Goal: Task Accomplishment & Management: Manage account settings

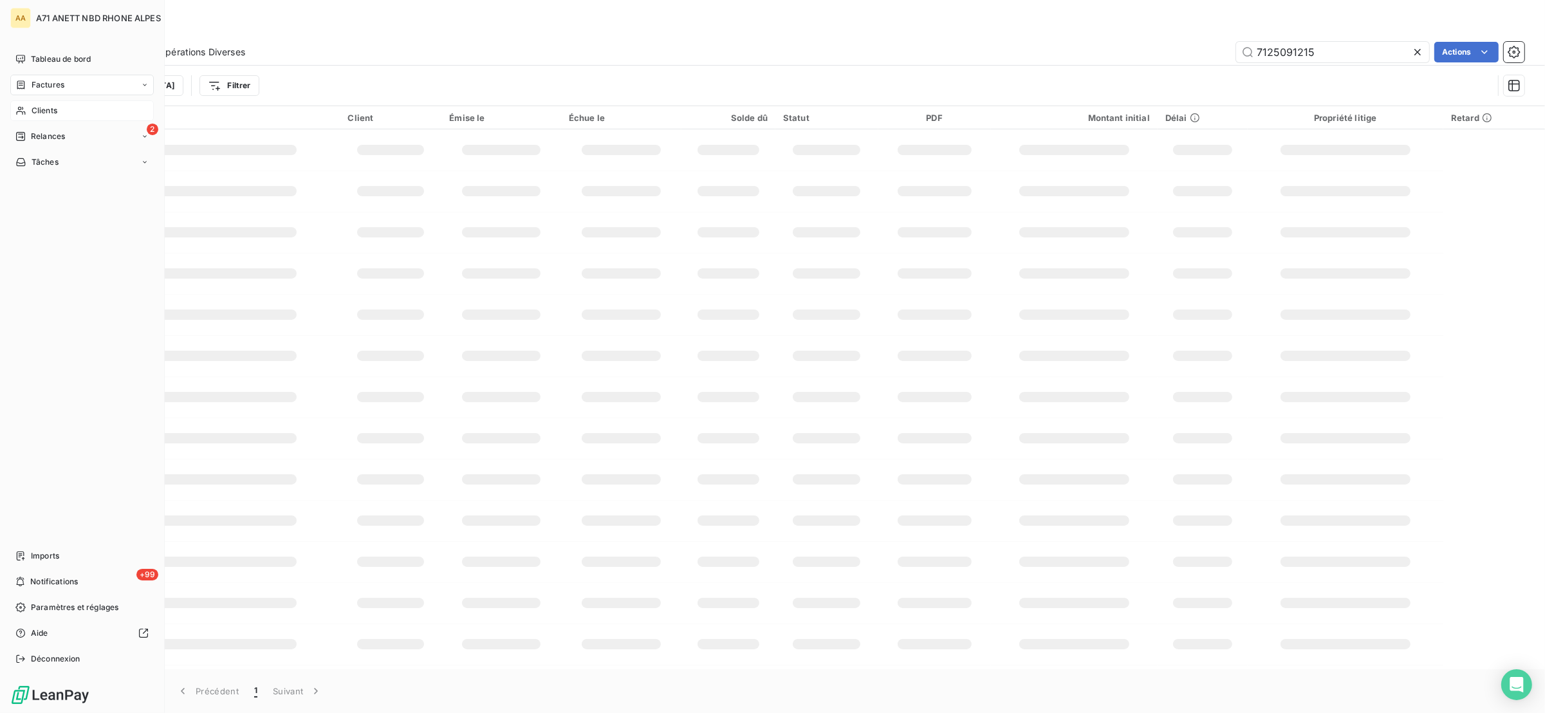
click at [44, 113] on span "Clients" at bounding box center [45, 111] width 26 height 12
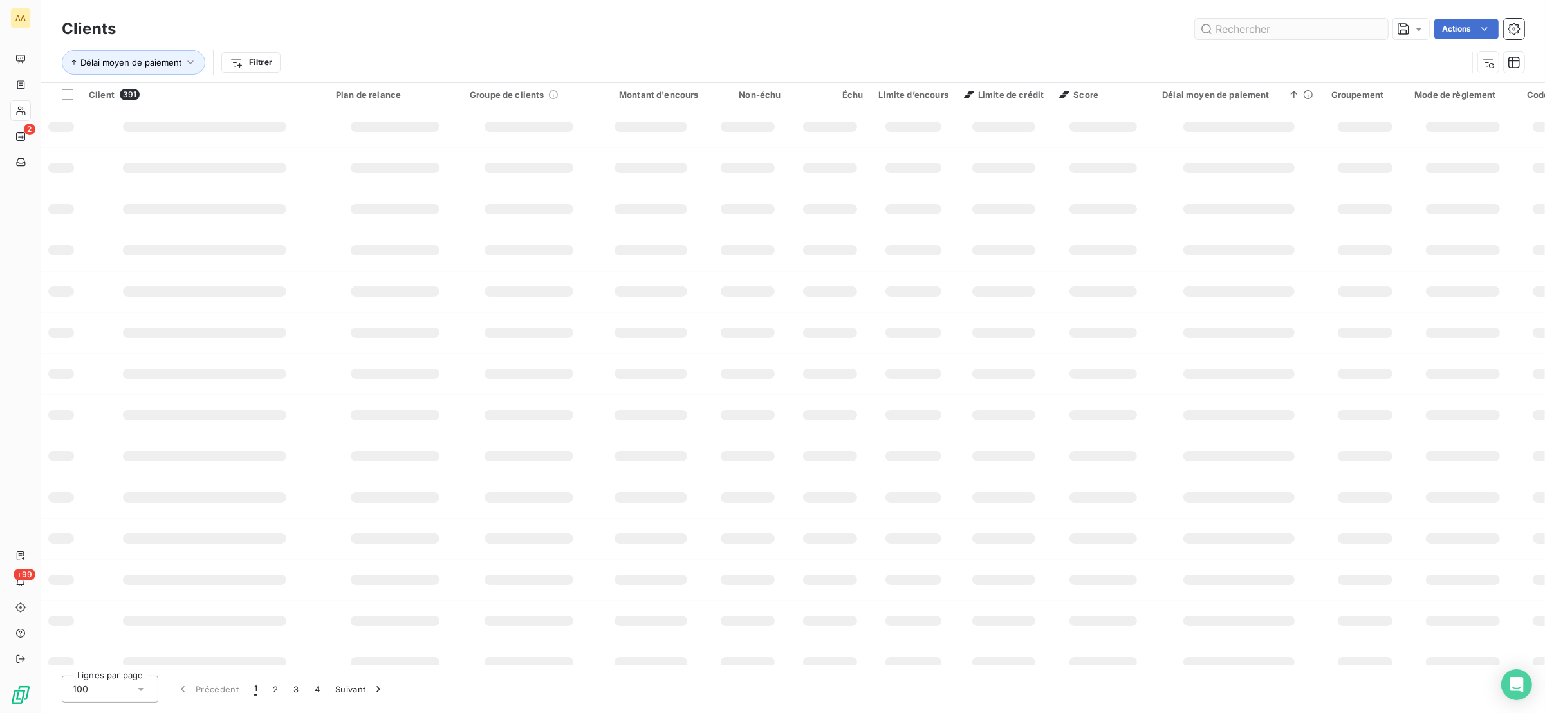
click at [1228, 31] on input "text" at bounding box center [1291, 29] width 193 height 21
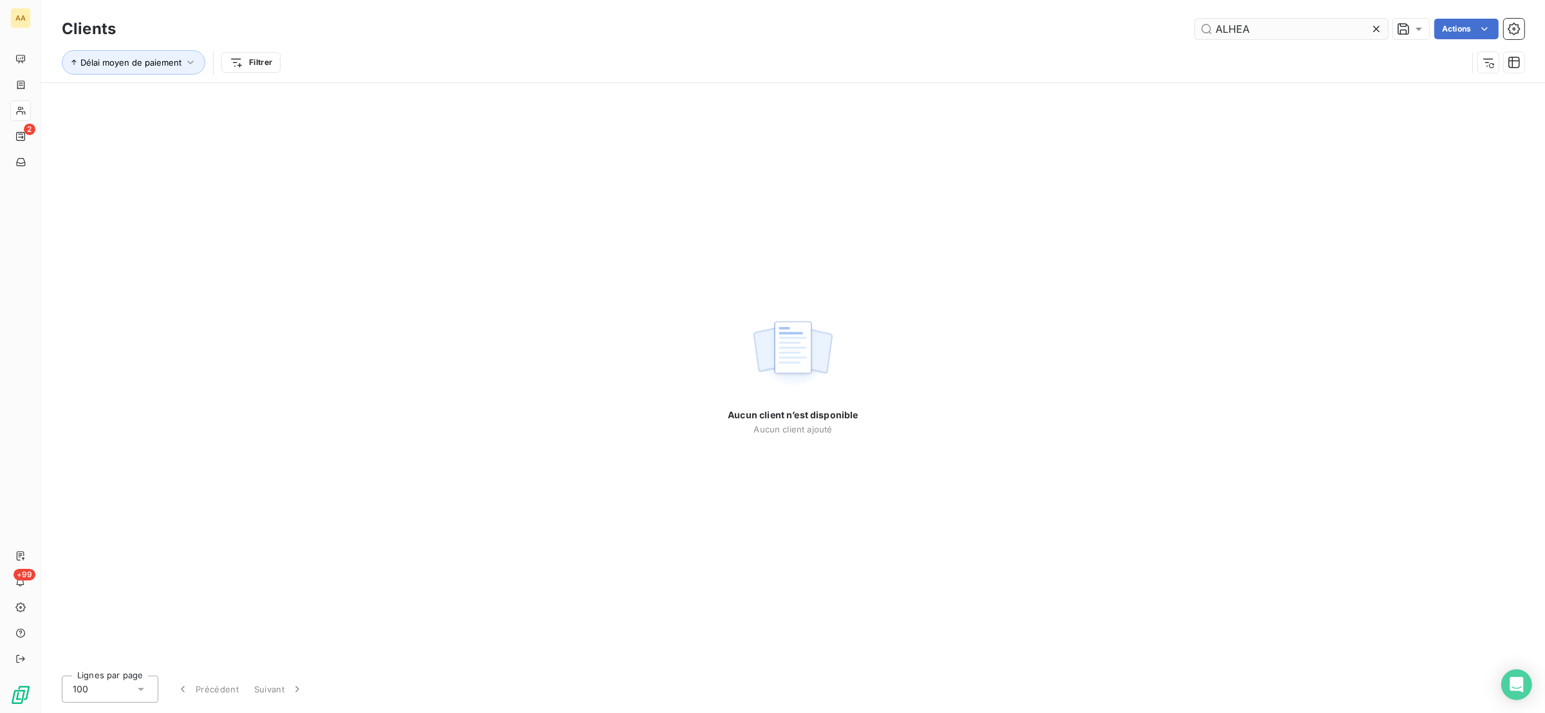
click at [1224, 28] on input "ALHEA" at bounding box center [1291, 29] width 193 height 21
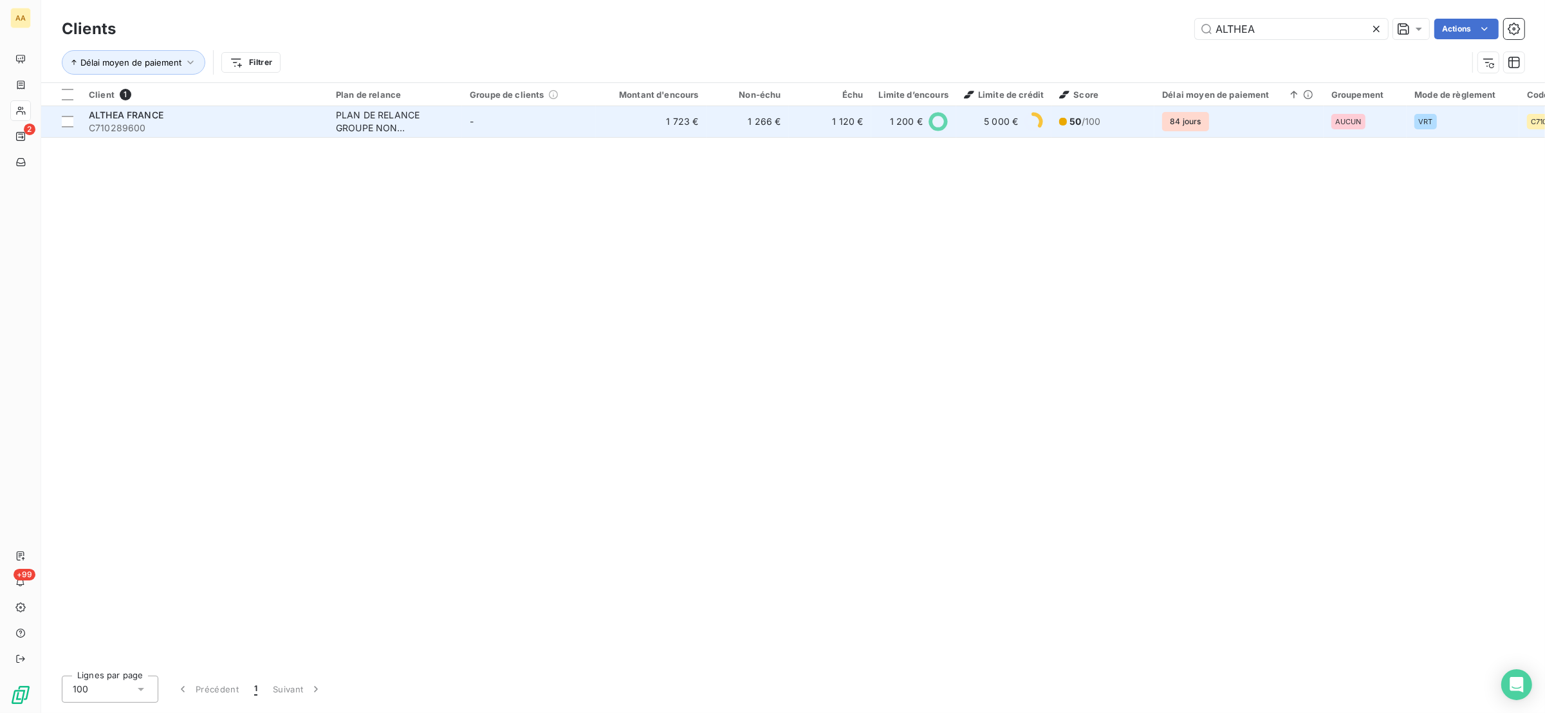
type input "ALTHEA"
click at [242, 125] on span "C710289600" at bounding box center [205, 128] width 232 height 13
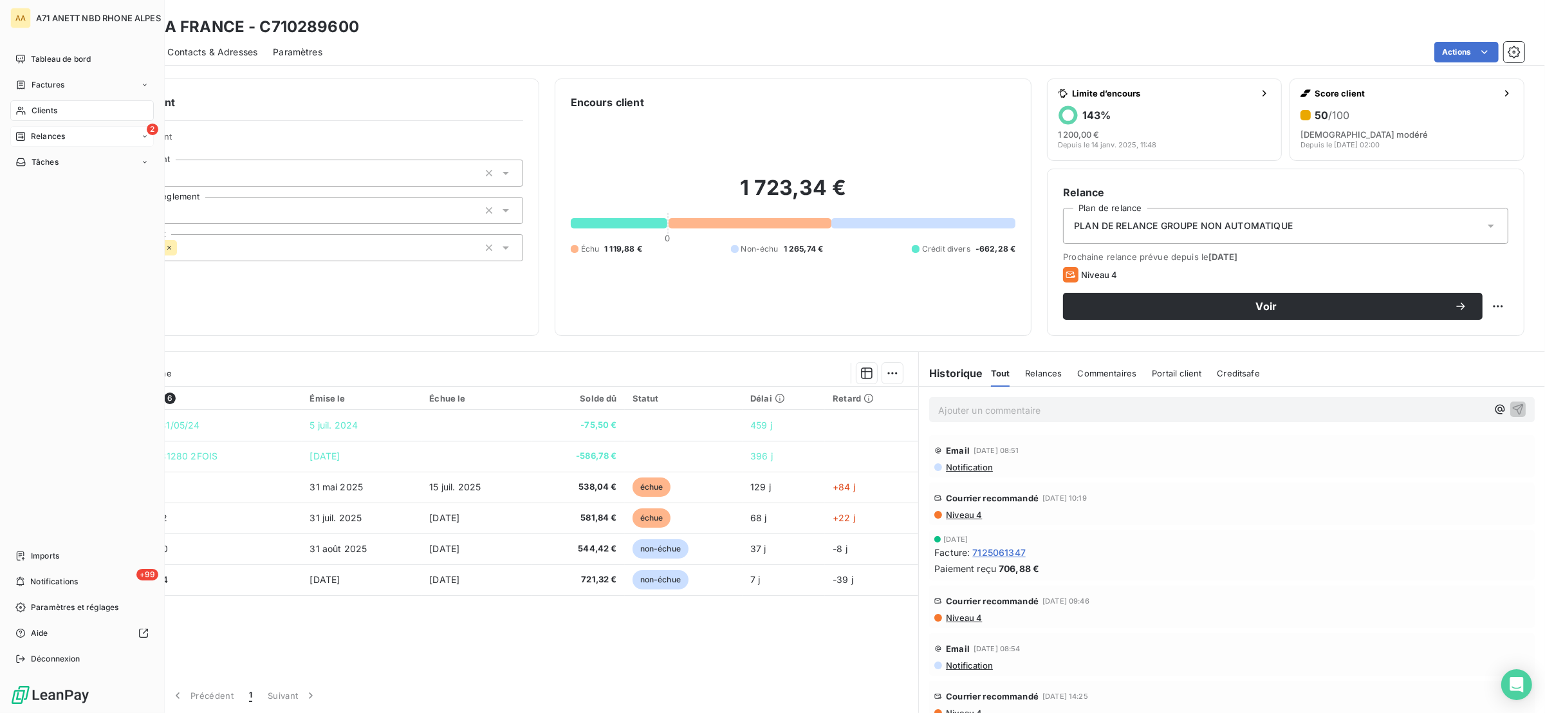
click at [60, 134] on span "Relances" at bounding box center [48, 137] width 34 height 12
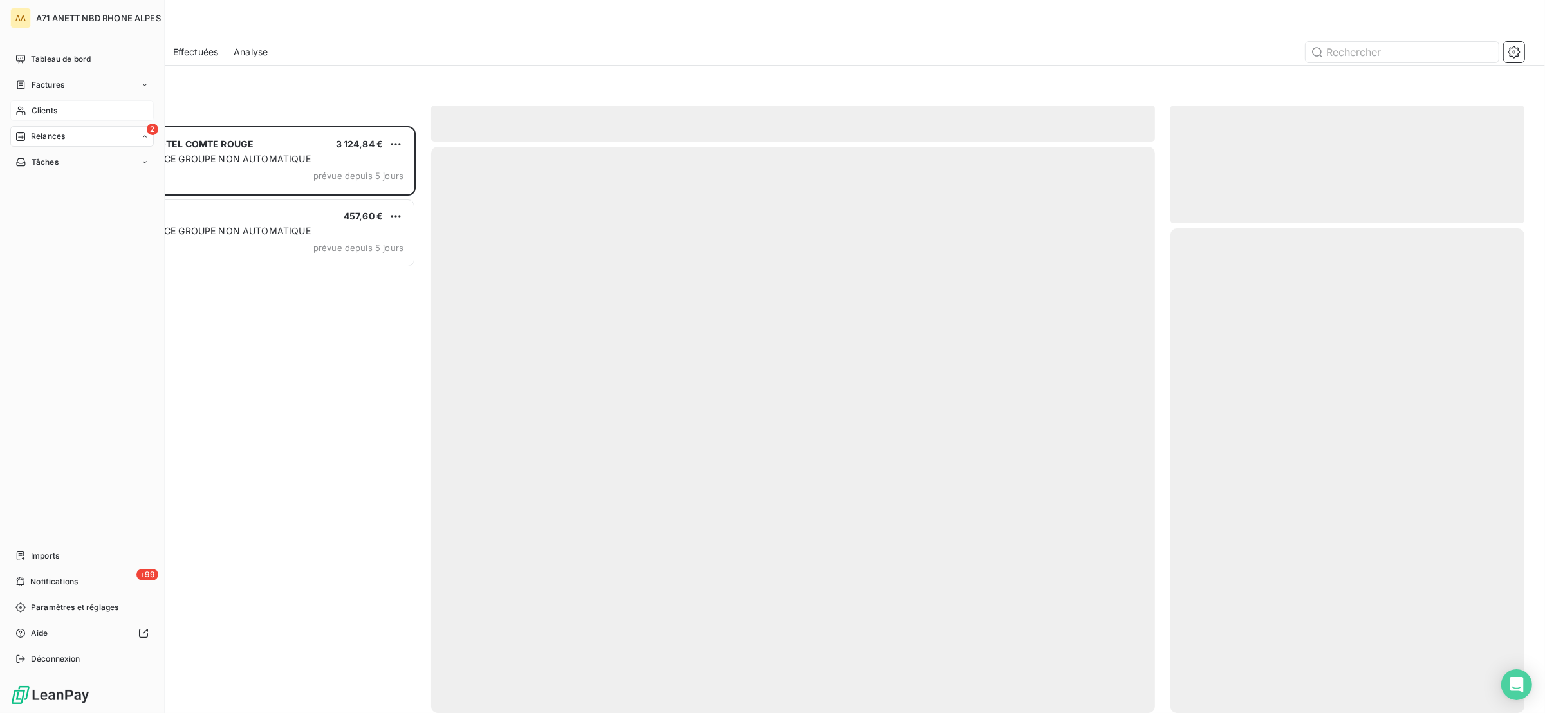
scroll to position [573, 340]
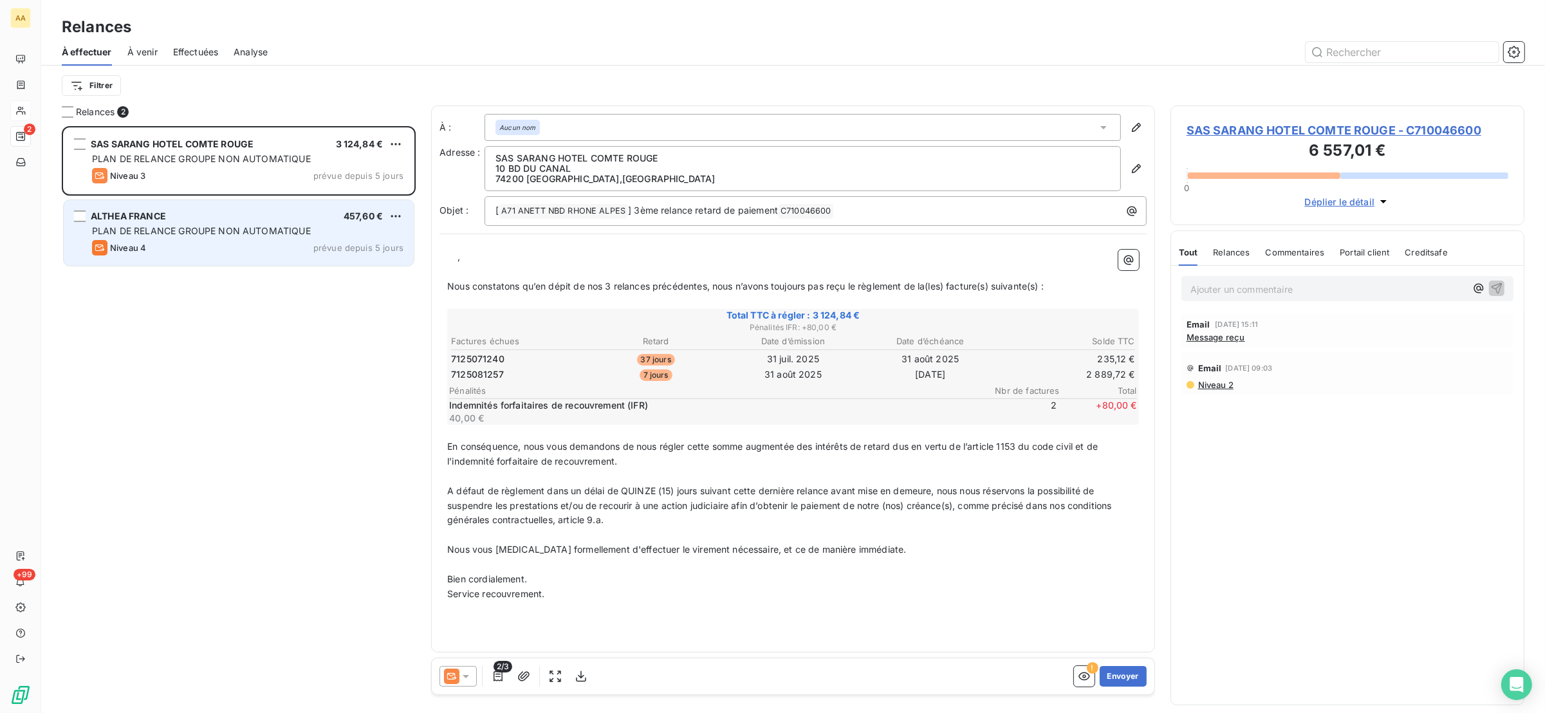
click at [321, 218] on div "ALTHEA FRANCE 457,60 €" at bounding box center [247, 216] width 311 height 12
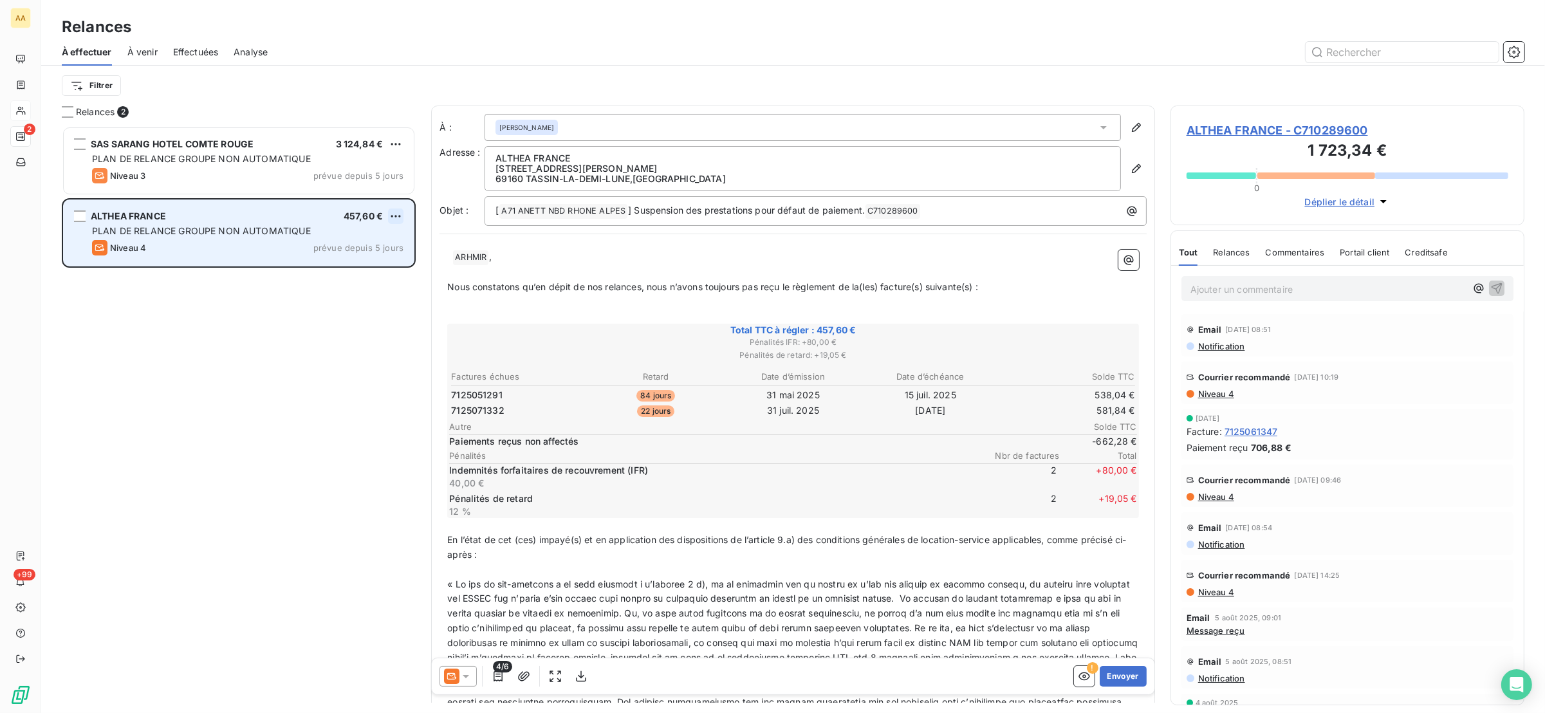
click at [391, 214] on html "AA 2 +99 Relances À effectuer À venir Effectuées Analyse Filtrer Relances 2 SAS…" at bounding box center [772, 356] width 1545 height 713
click at [359, 263] on div "Passer cette action" at bounding box center [339, 265] width 115 height 21
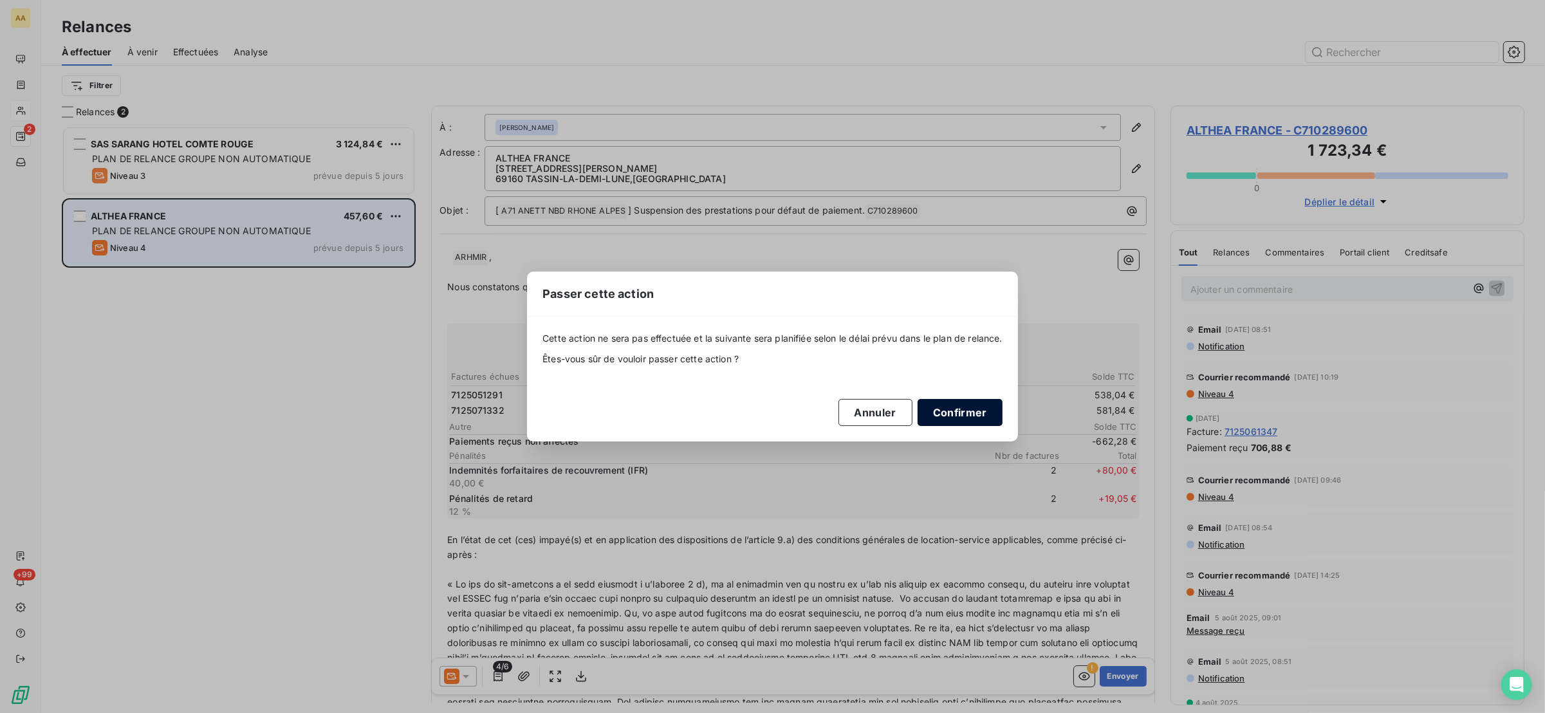
click at [976, 411] on button "Confirmer" at bounding box center [960, 412] width 85 height 27
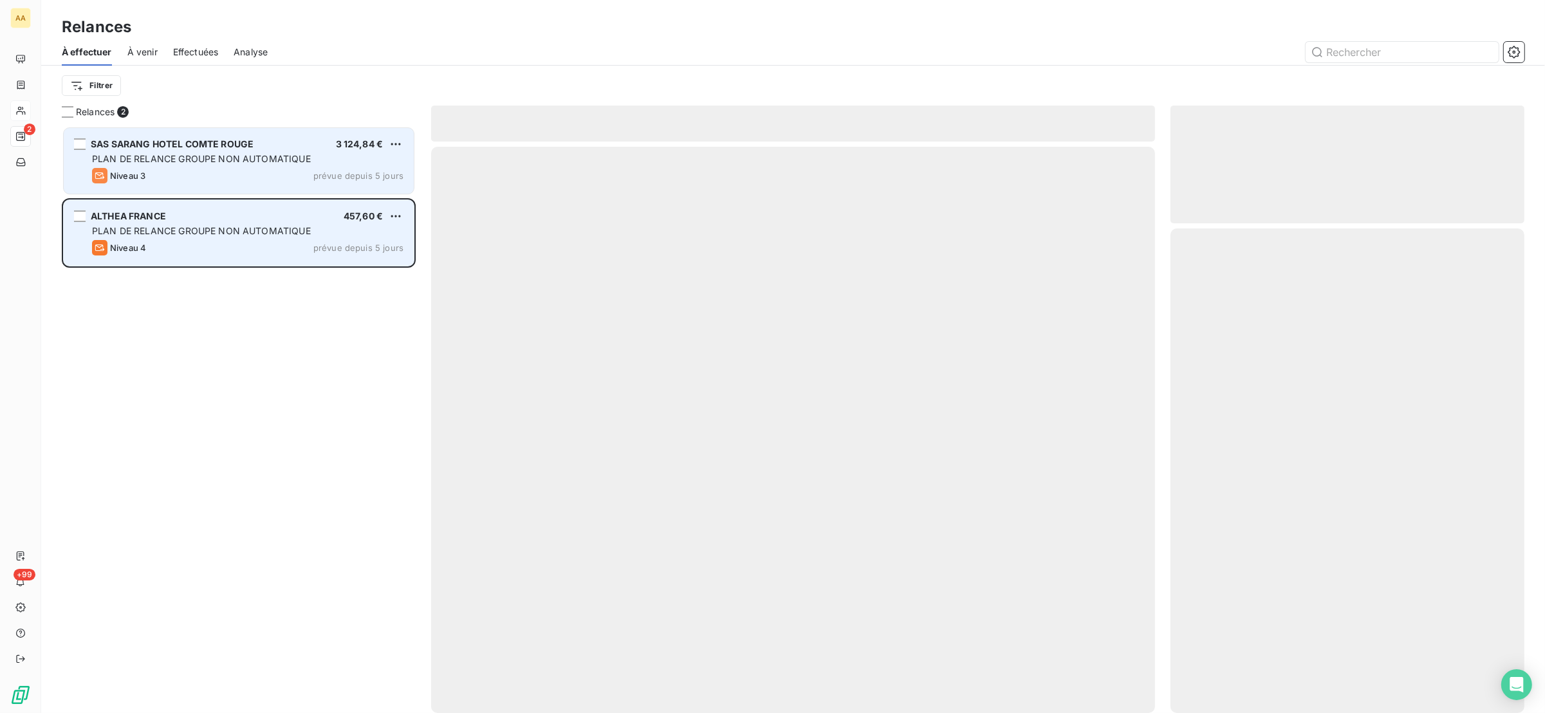
click at [178, 161] on span "PLAN DE RELANCE GROUPE NON AUTOMATIQUE" at bounding box center [201, 158] width 219 height 11
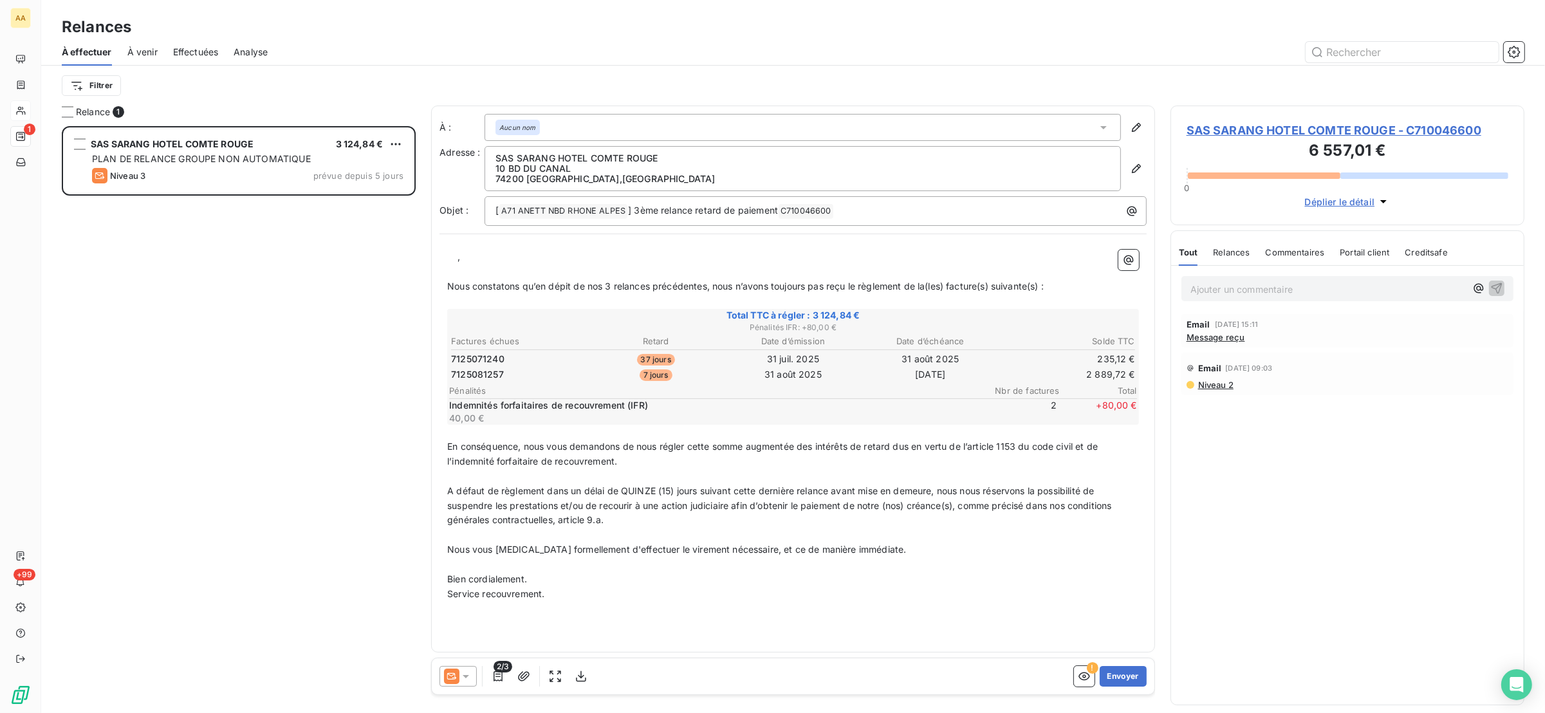
click at [1293, 128] on span "SAS SARANG HOTEL COMTE ROUGE - C710046600" at bounding box center [1347, 130] width 322 height 17
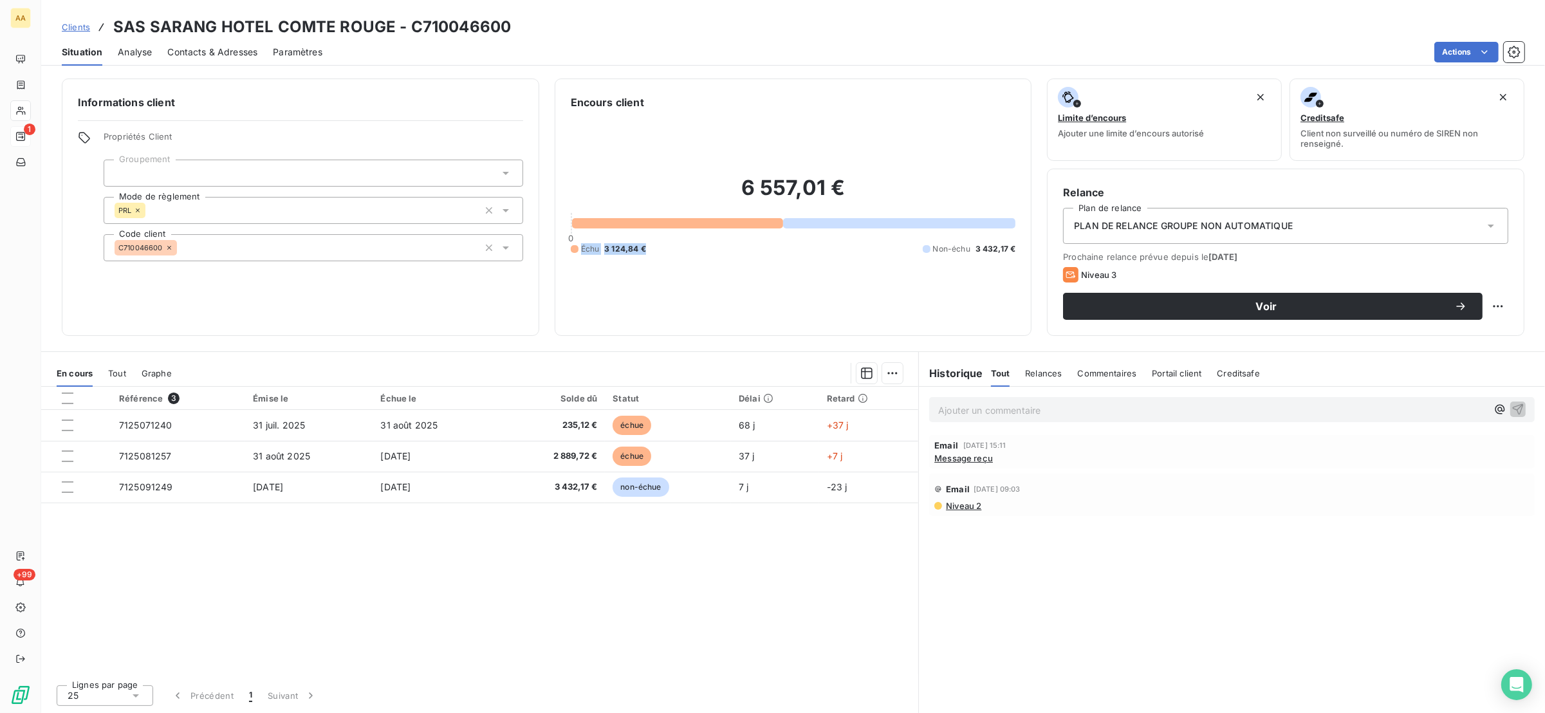
drag, startPoint x: 681, startPoint y: 250, endPoint x: 569, endPoint y: 253, distance: 112.6
click at [569, 253] on div "Encours client 6 557,01 € 0 Échu 3 124,84 € Non-échu 3 432,17 €" at bounding box center [793, 206] width 477 height 257
copy div "Échu 3 124,84 €"
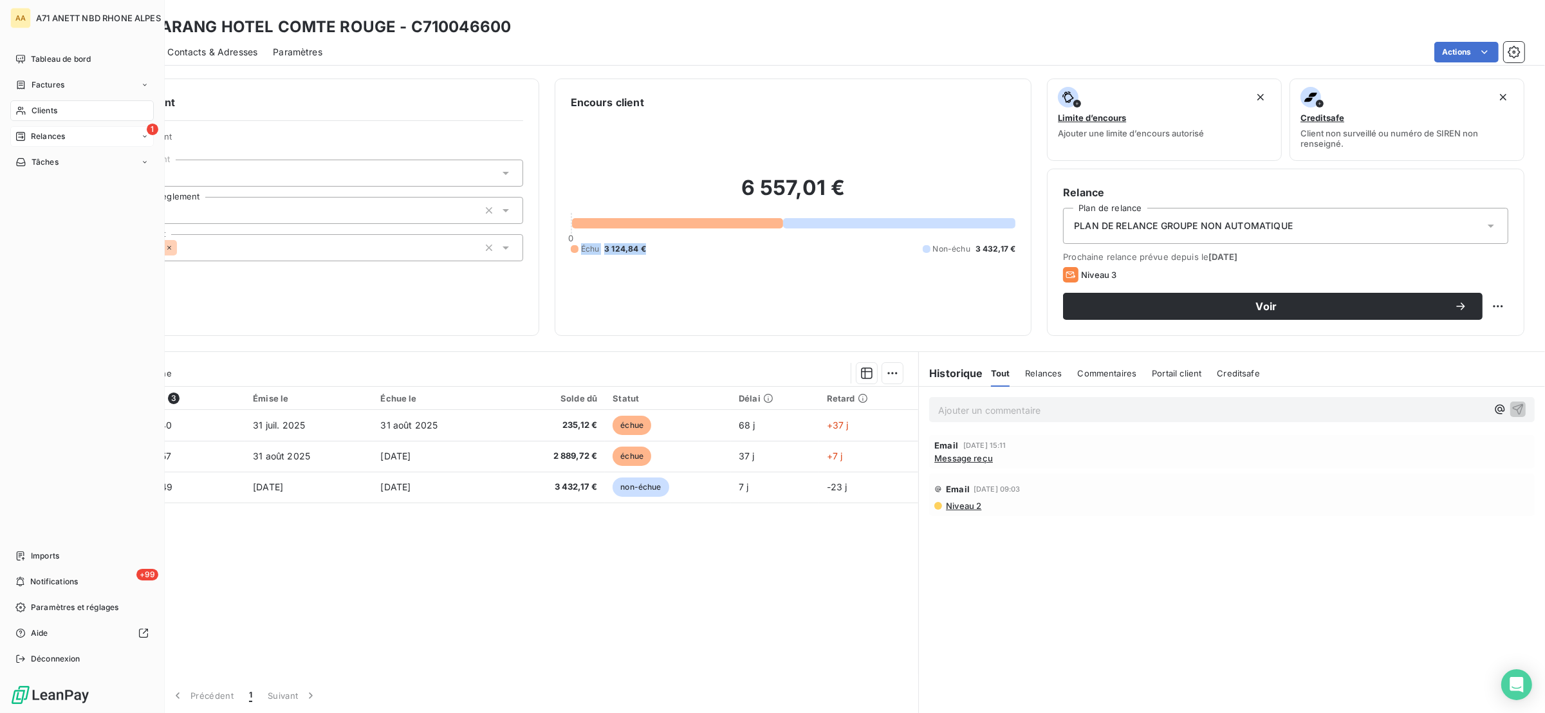
click at [28, 140] on div "Relances" at bounding box center [40, 137] width 50 height 12
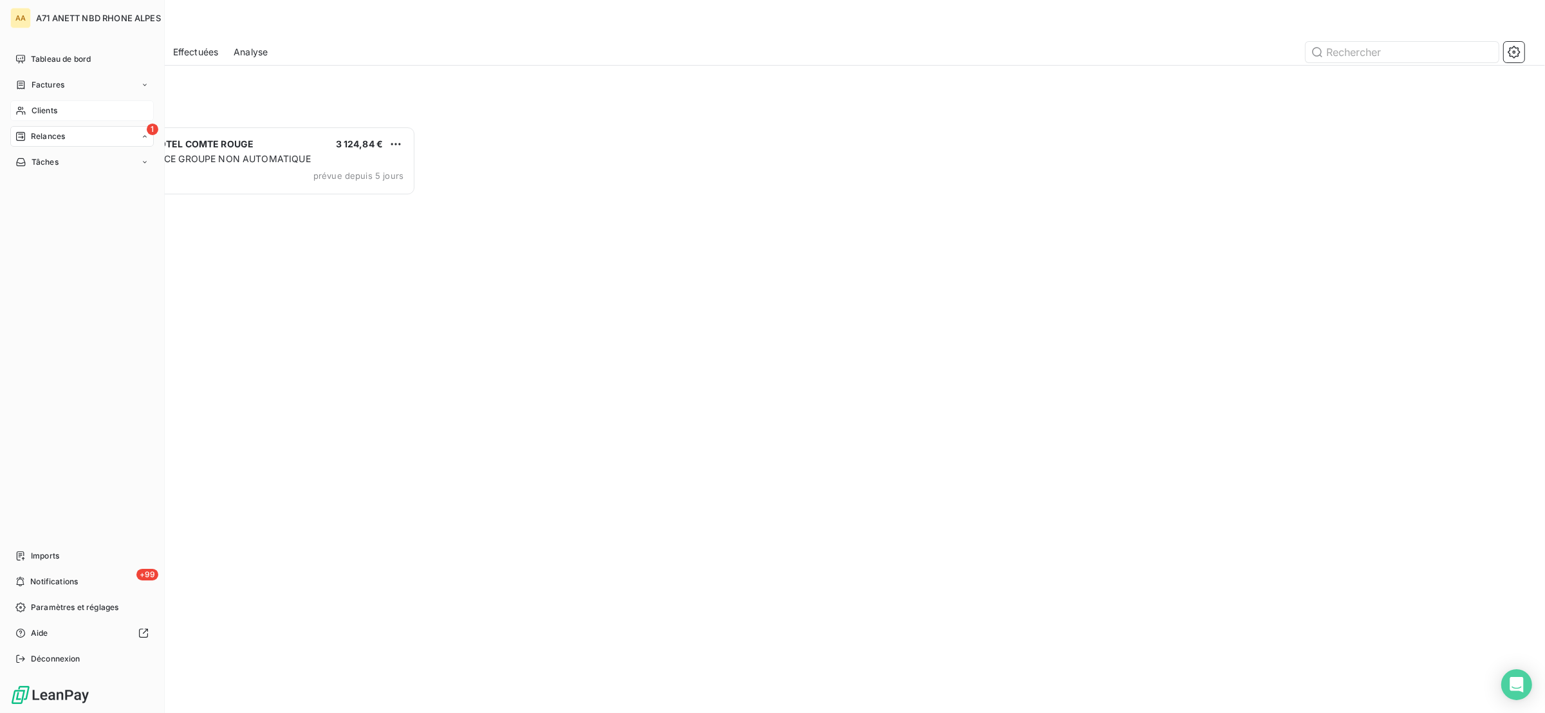
scroll to position [573, 340]
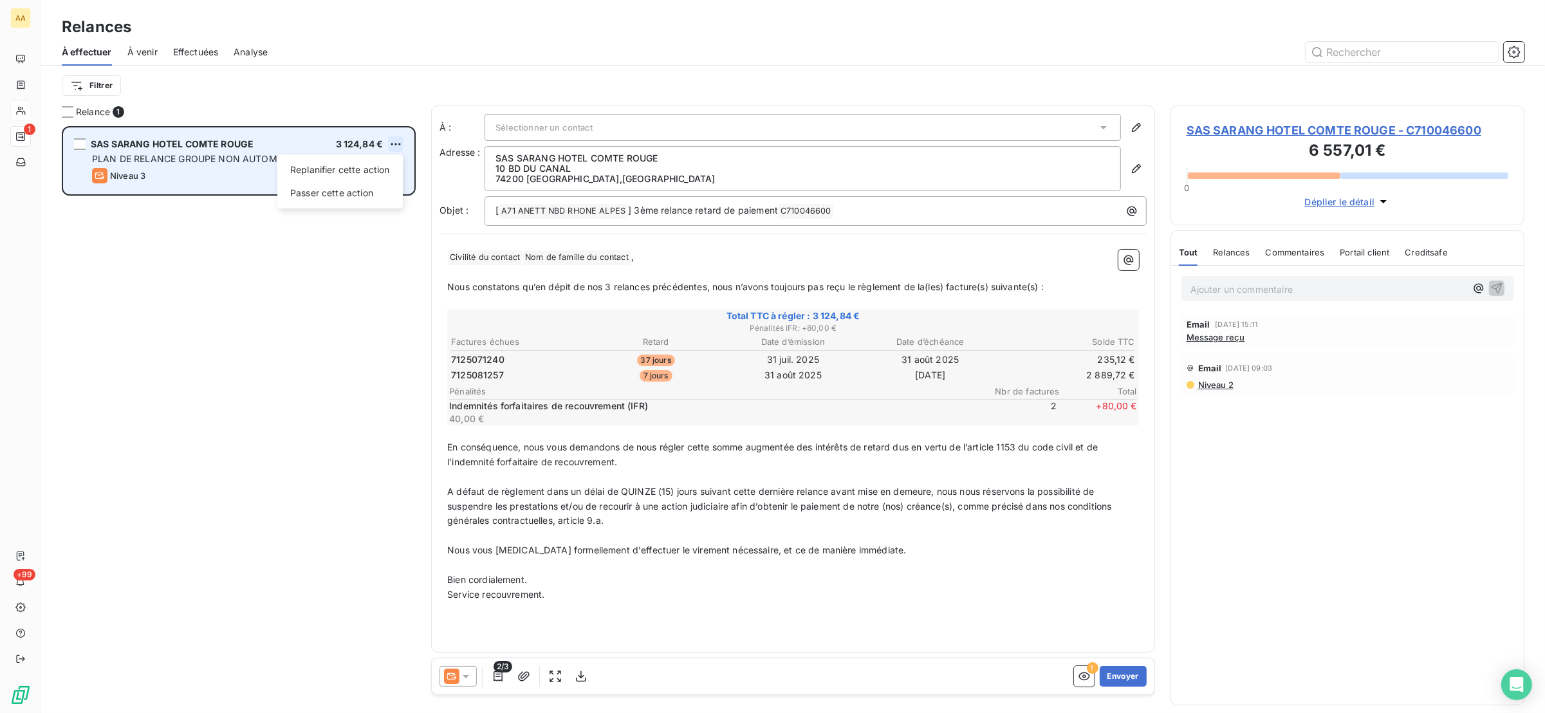
click at [397, 143] on html "AA 1 +99 Relances À effectuer À venir Effectuées Analyse Filtrer Relance 1 SAS …" at bounding box center [772, 356] width 1545 height 713
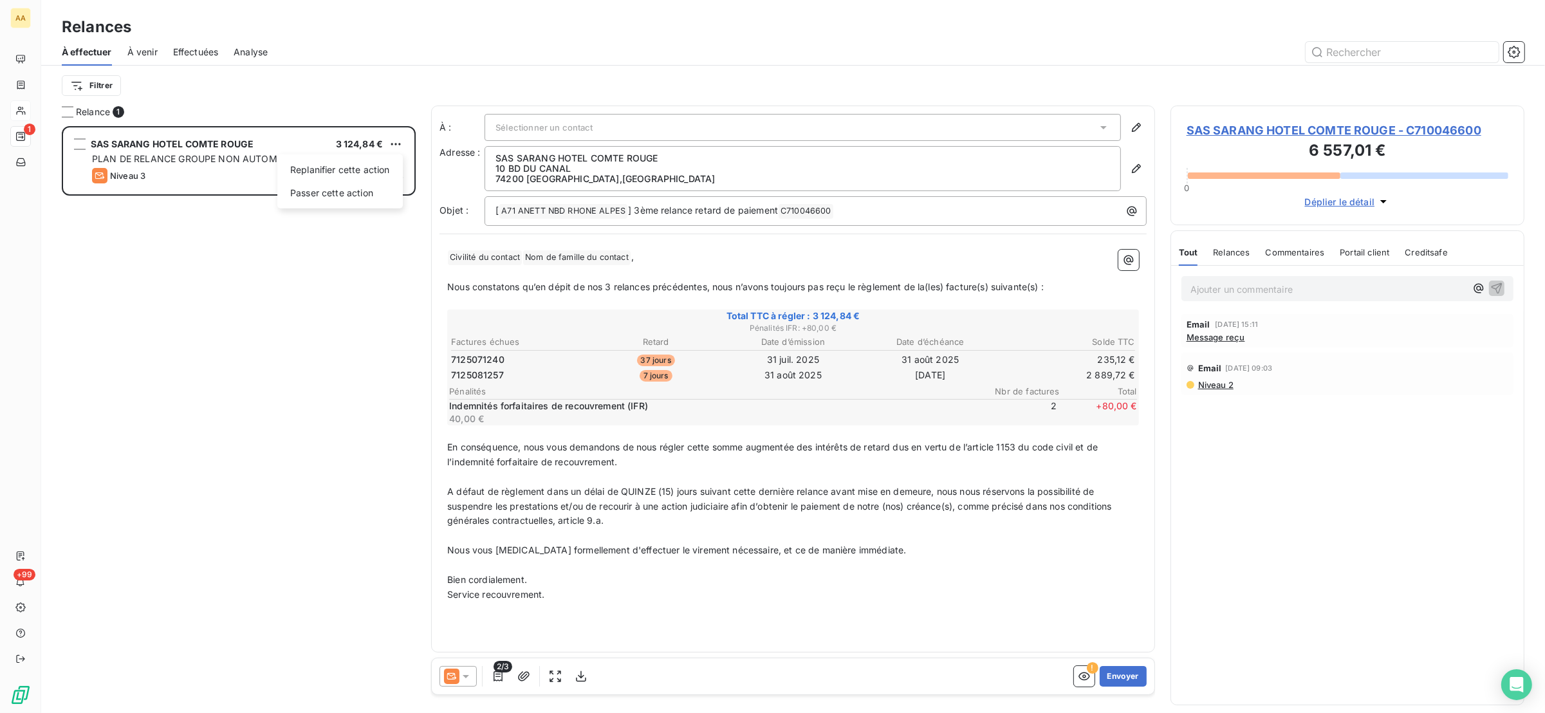
click at [262, 157] on html "AA 1 +99 Relances À effectuer À venir Effectuées Analyse Filtrer Relance 1 SAS …" at bounding box center [772, 356] width 1545 height 713
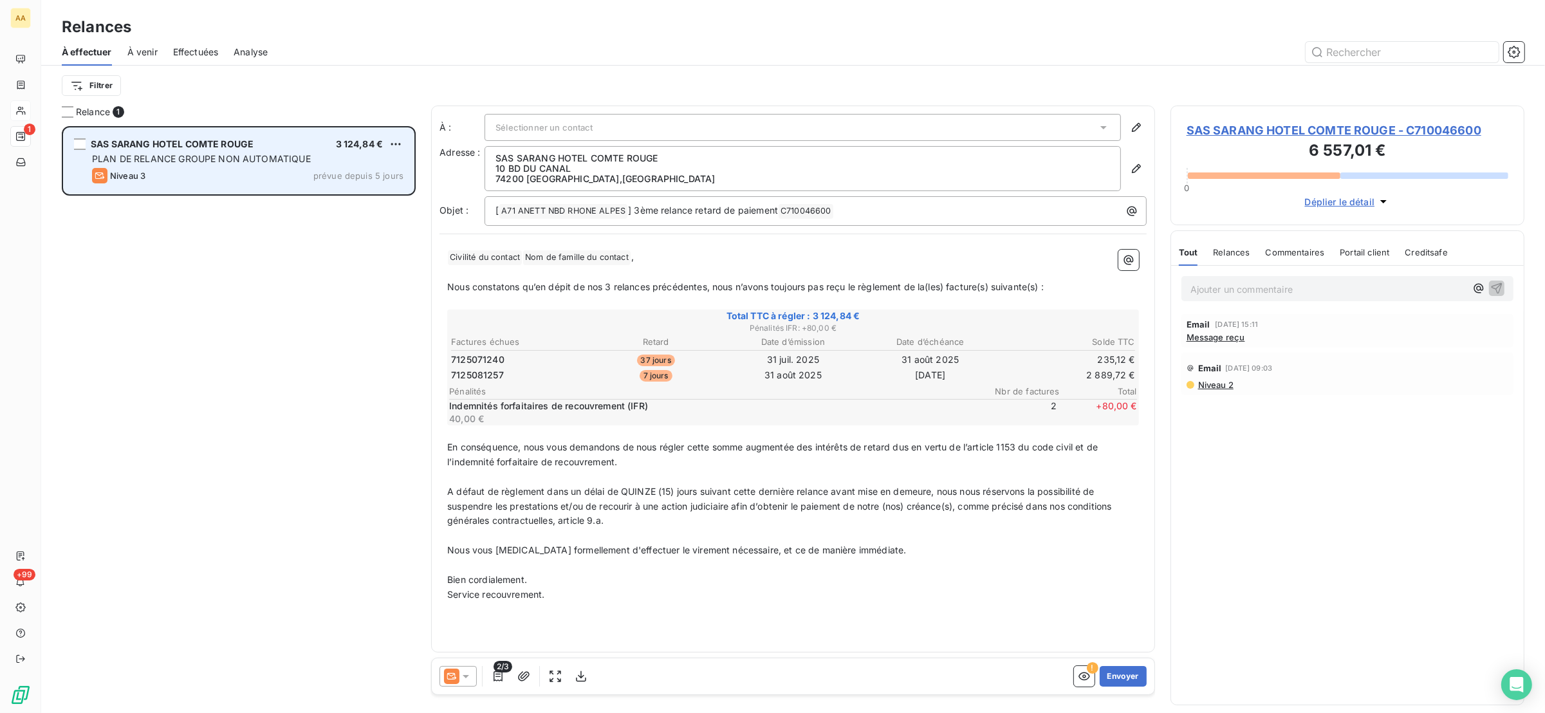
click at [246, 157] on span "PLAN DE RELANCE GROUPE NON AUTOMATIQUE" at bounding box center [201, 158] width 219 height 11
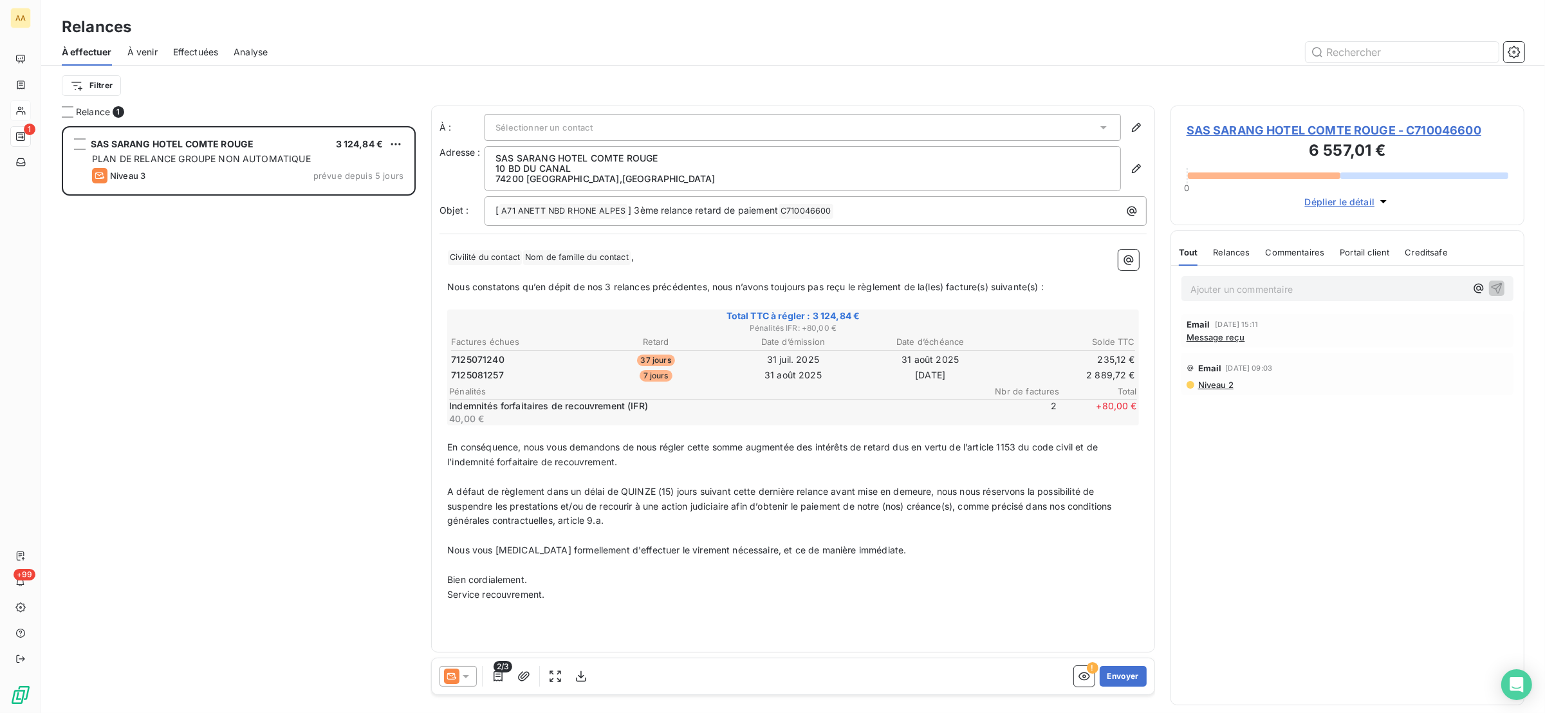
click at [1281, 285] on p "Ajouter un commentaire ﻿" at bounding box center [1327, 289] width 275 height 16
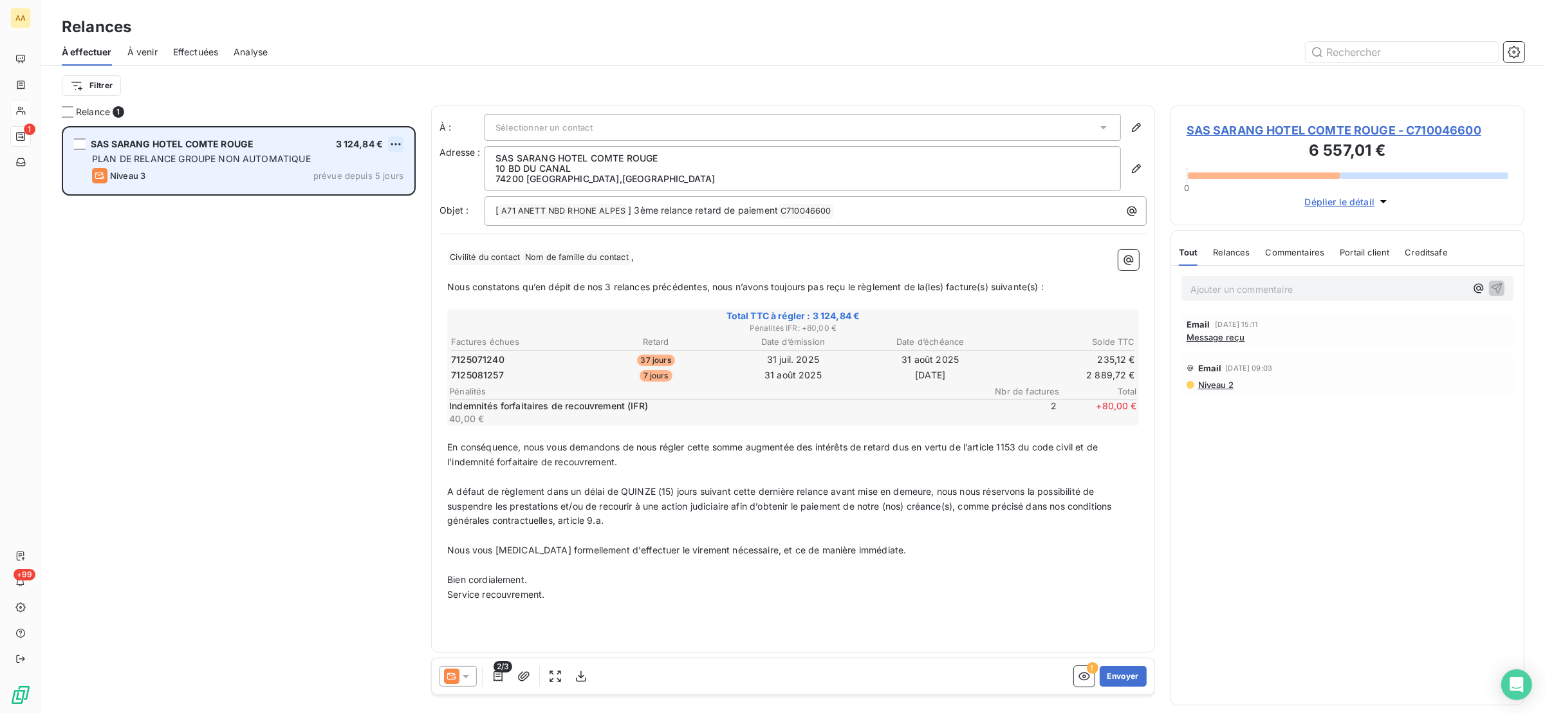
click at [396, 143] on html "AA 1 +99 Relances À effectuer À venir Effectuées Analyse Filtrer Relance 1 SAS …" at bounding box center [772, 356] width 1545 height 713
click at [359, 189] on div "Passer cette action" at bounding box center [339, 193] width 115 height 21
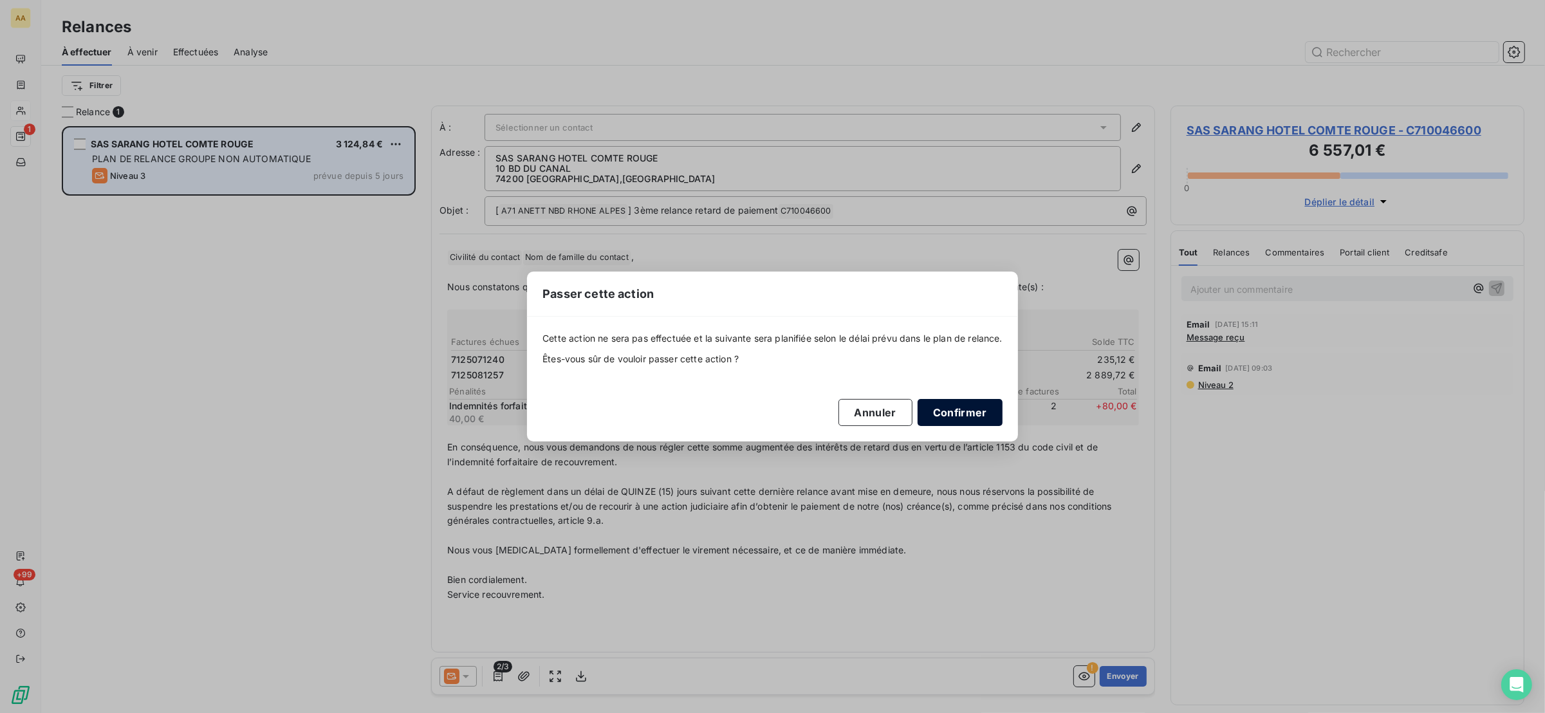
click at [929, 407] on button "Confirmer" at bounding box center [960, 412] width 85 height 27
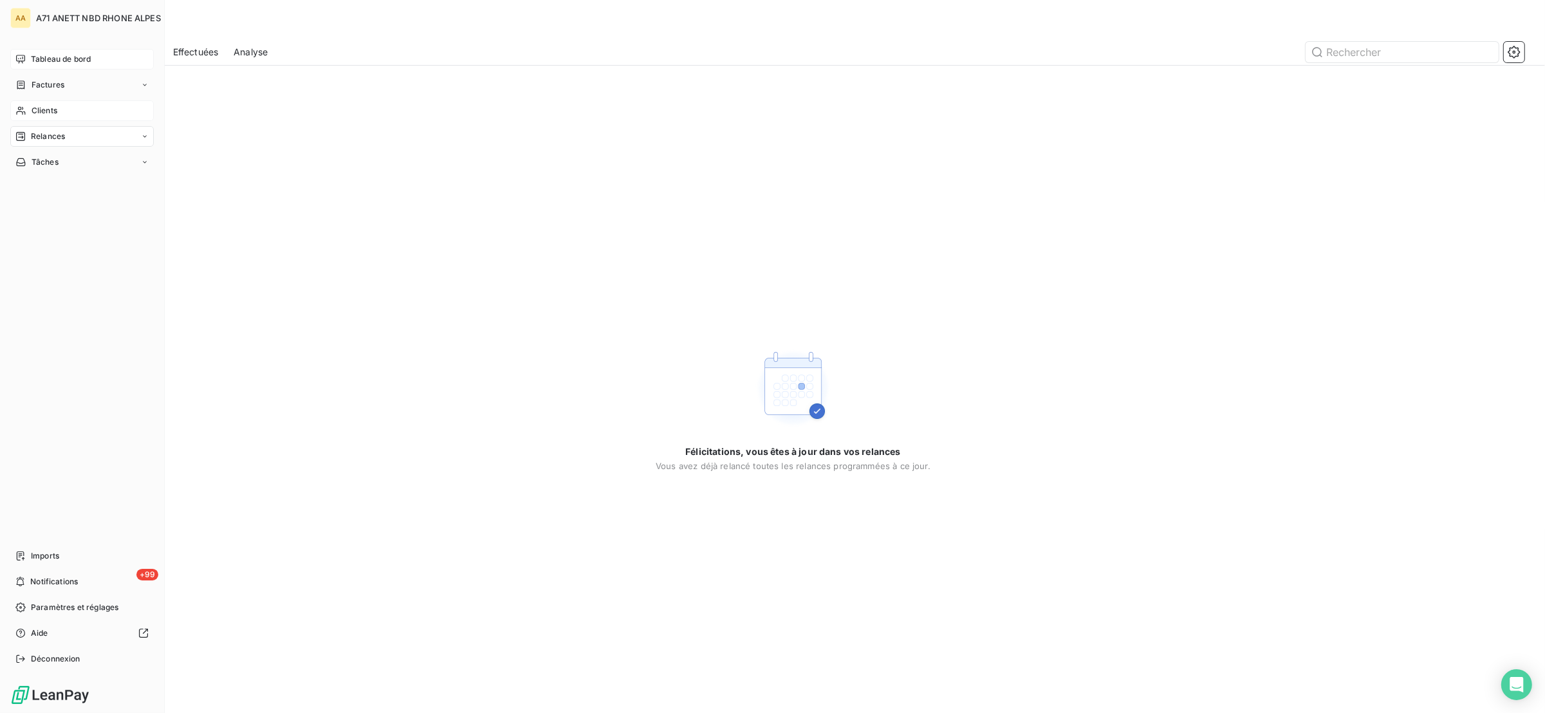
click at [44, 56] on span "Tableau de bord" at bounding box center [61, 59] width 60 height 12
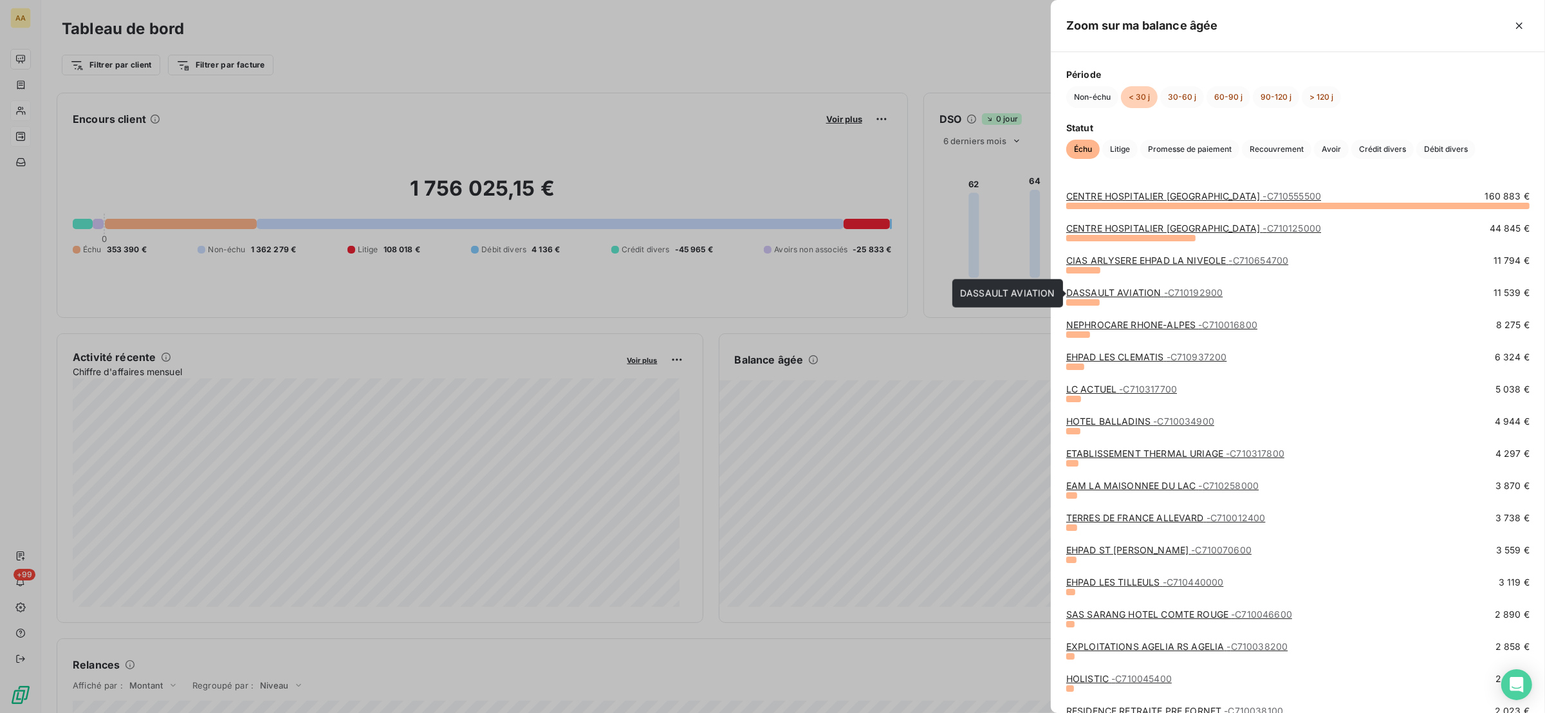
click at [1127, 295] on link "DASSAULT AVIATION - C710192900" at bounding box center [1144, 292] width 156 height 11
